Goal: Use online tool/utility: Utilize a website feature to perform a specific function

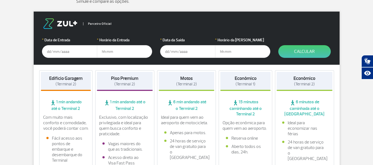
scroll to position [83, 0]
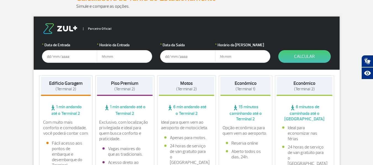
click at [68, 57] on input "text" at bounding box center [69, 56] width 55 height 13
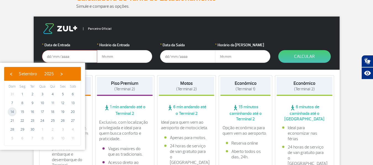
click at [13, 110] on span "14" at bounding box center [12, 112] width 9 height 9
type input "[DATE]"
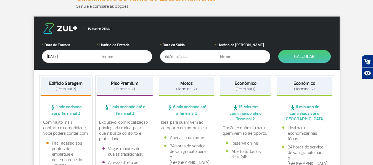
click at [112, 57] on input "text" at bounding box center [124, 56] width 55 height 13
type input "19:47"
click at [183, 57] on input "text" at bounding box center [187, 56] width 55 height 13
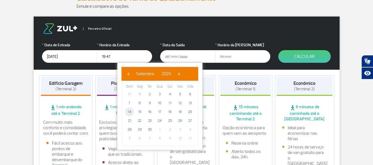
click at [131, 111] on span "14" at bounding box center [129, 112] width 9 height 9
type input "[DATE]"
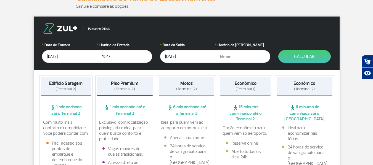
click at [236, 56] on input "text" at bounding box center [242, 56] width 55 height 13
type input "21:00"
click at [301, 60] on button "Calcular" at bounding box center [304, 56] width 52 height 13
